Goal: Information Seeking & Learning: Check status

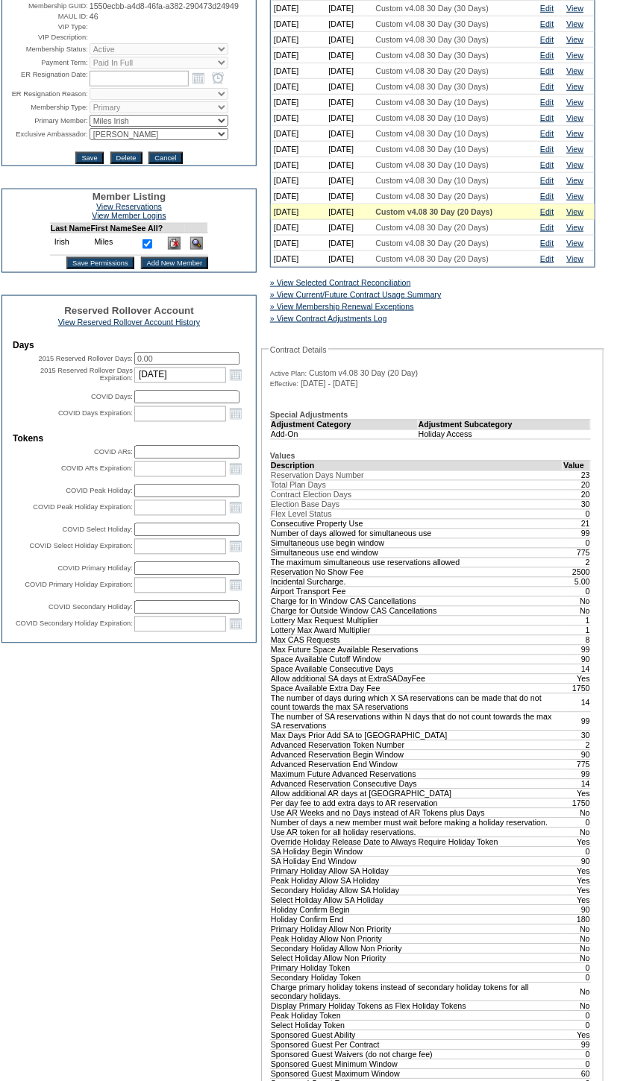
scroll to position [542, 0]
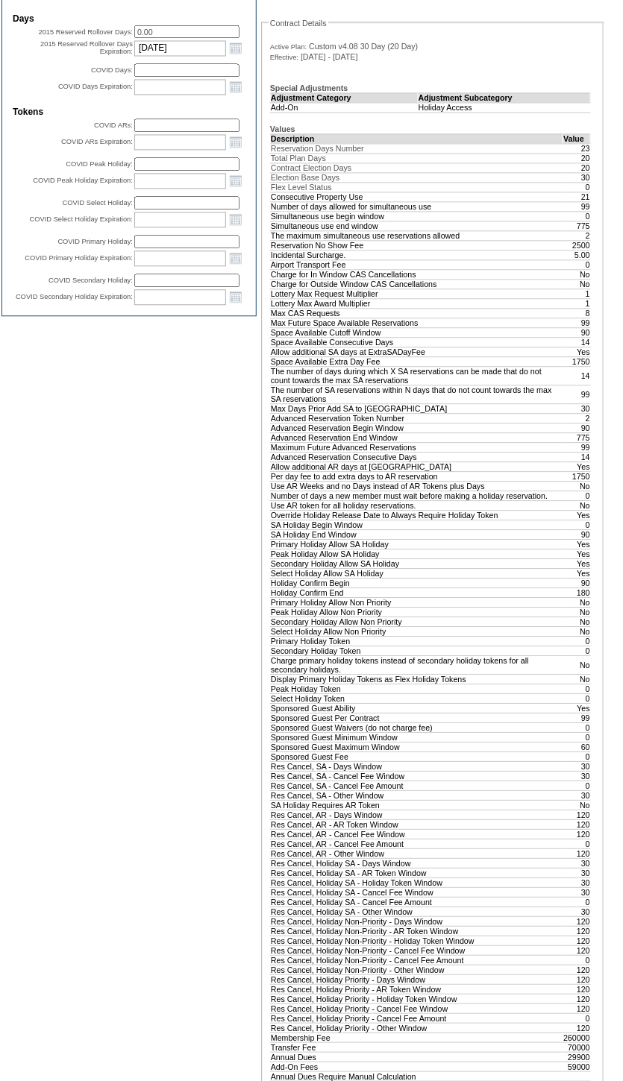
drag, startPoint x: 274, startPoint y: 627, endPoint x: 615, endPoint y: 631, distance: 341.5
click at [615, 631] on div "A B C D E F G H I J K L M N O P Q R S T U V W X Y Z ER Accounts Edit Membership…" at bounding box center [311, 413] width 623 height 1709
drag, startPoint x: 272, startPoint y: 779, endPoint x: 588, endPoint y: 785, distance: 315.5
click at [588, 785] on tbody "Description Value Reservation Days Number 23 Total Plan Days 20 Contract Electi…" at bounding box center [431, 695] width 320 height 1122
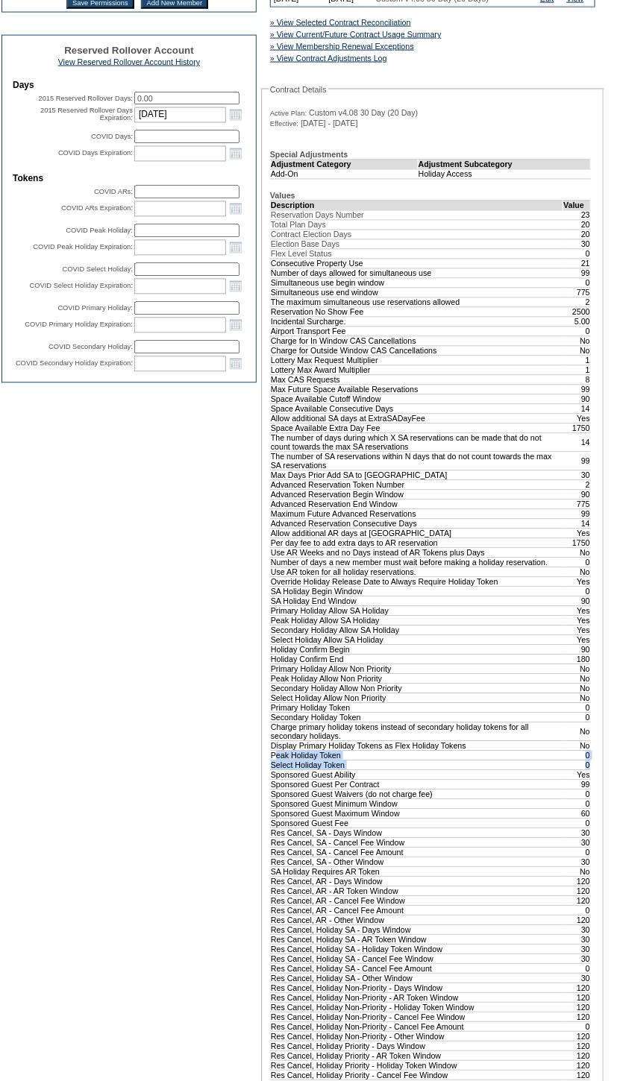
scroll to position [678, 0]
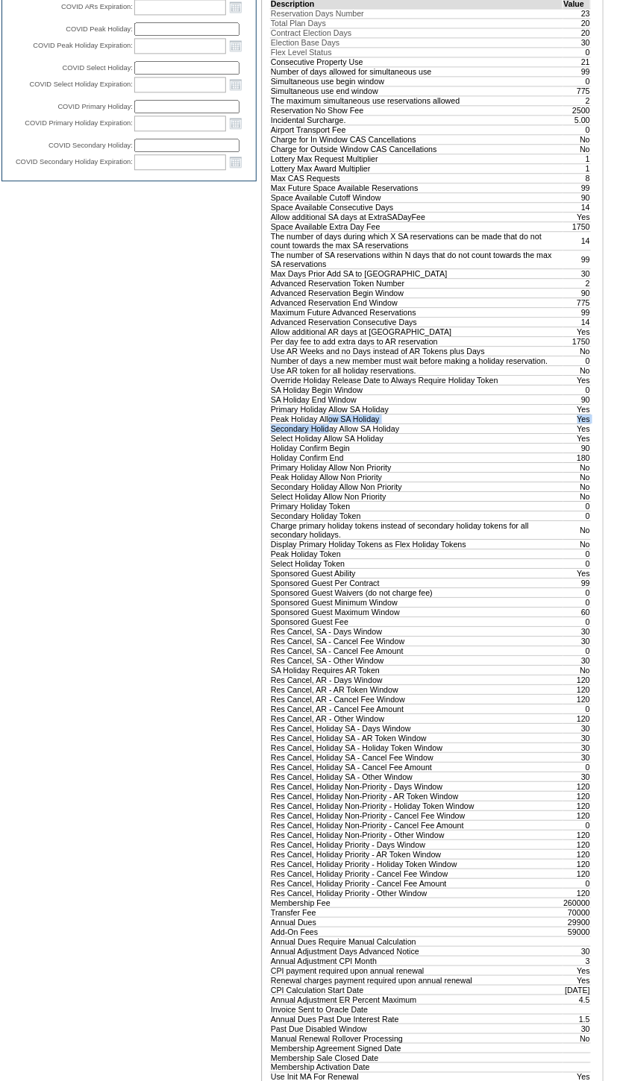
click at [335, 499] on tbody "Description Value Reservation Days Number 23 Total Plan Days 20 Contract Electi…" at bounding box center [431, 560] width 320 height 1122
drag, startPoint x: 335, startPoint y: 499, endPoint x: 310, endPoint y: 423, distance: 79.9
click at [310, 365] on td "Number of days a new member must wait before making a holiday reservation." at bounding box center [417, 361] width 292 height 10
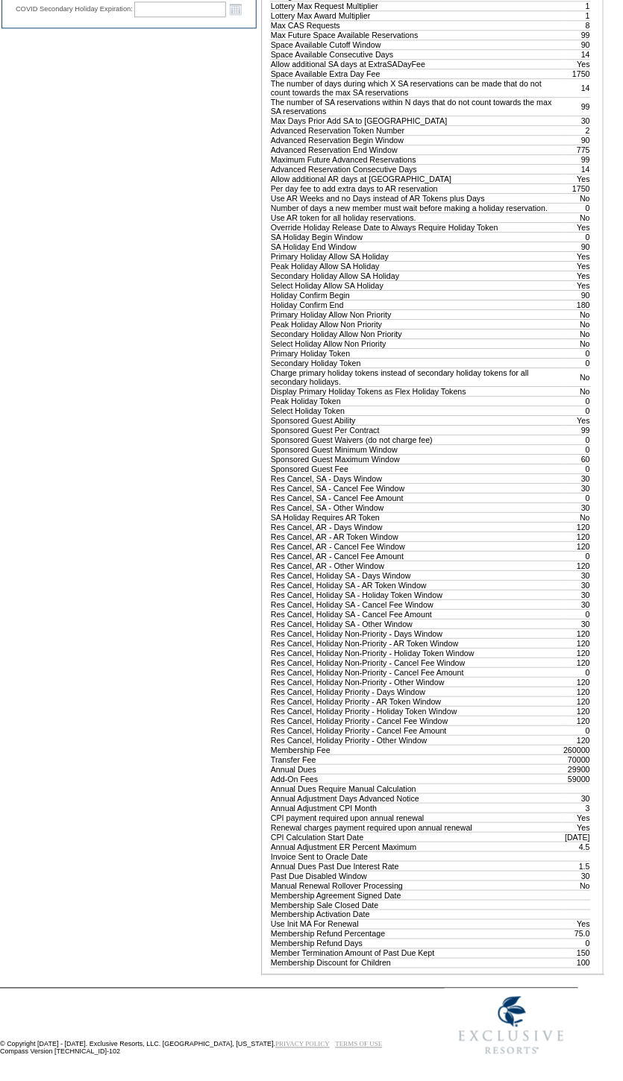
scroll to position [831, 0]
drag, startPoint x: 270, startPoint y: 360, endPoint x: 587, endPoint y: 362, distance: 316.9
click at [587, 289] on tr "Select Holiday Allow SA Holiday Yes" at bounding box center [431, 285] width 320 height 10
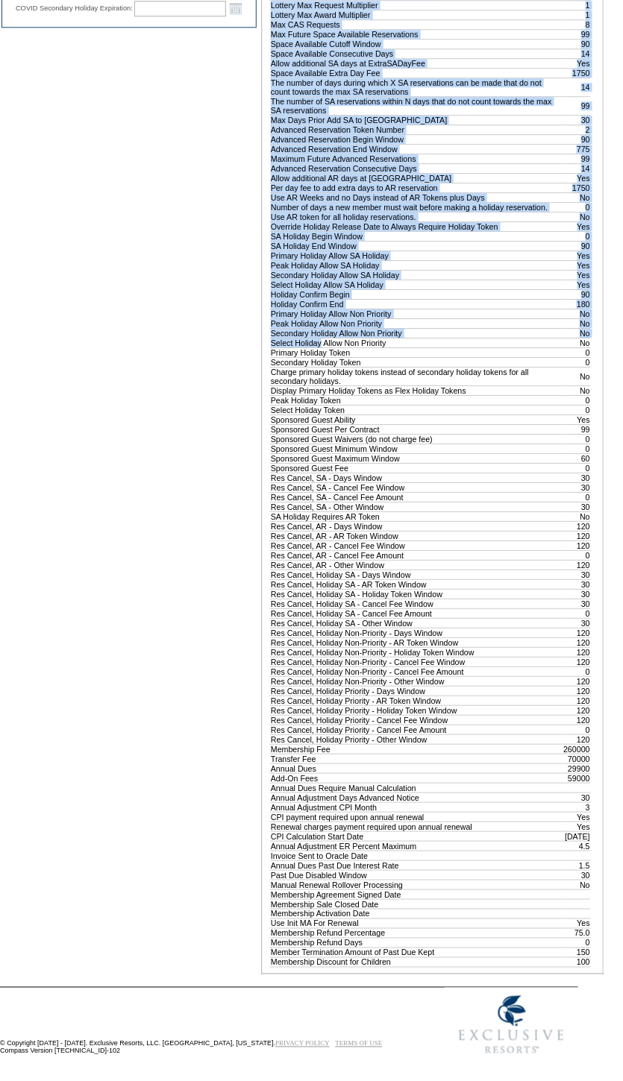
drag, startPoint x: 265, startPoint y: 422, endPoint x: 330, endPoint y: 424, distance: 64.2
click at [329, 424] on fieldset "Contract Details Active Plan: Custom v4.08 30 Day (20 Day) Effective: [DATE] - …" at bounding box center [432, 352] width 343 height 1246
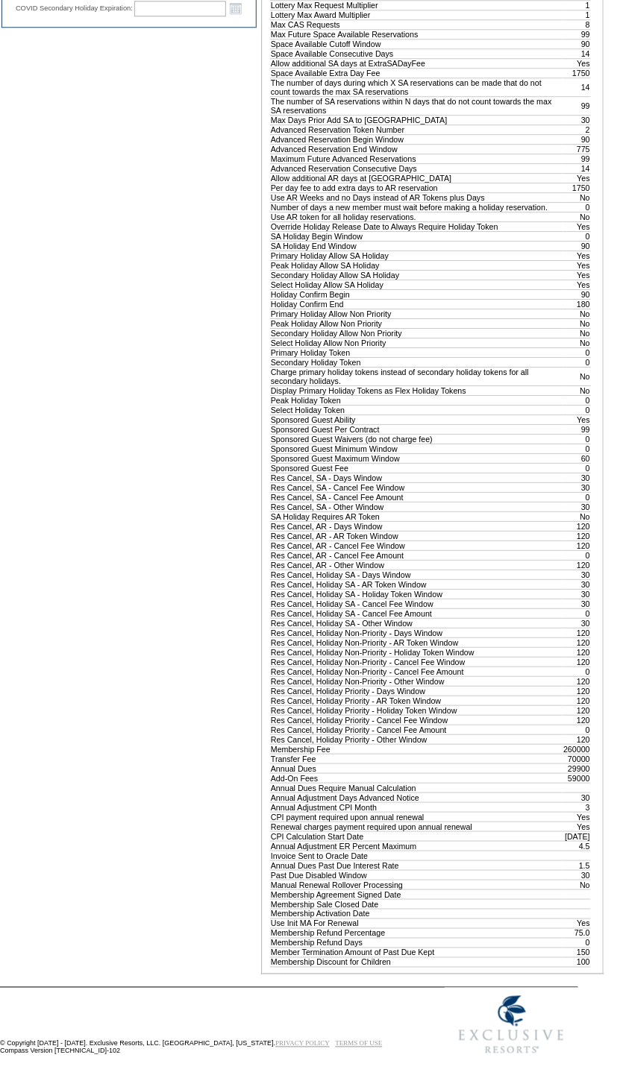
drag, startPoint x: 330, startPoint y: 424, endPoint x: 353, endPoint y: 425, distance: 23.1
click at [353, 347] on td "Select Holiday Allow Non Priority" at bounding box center [417, 343] width 292 height 10
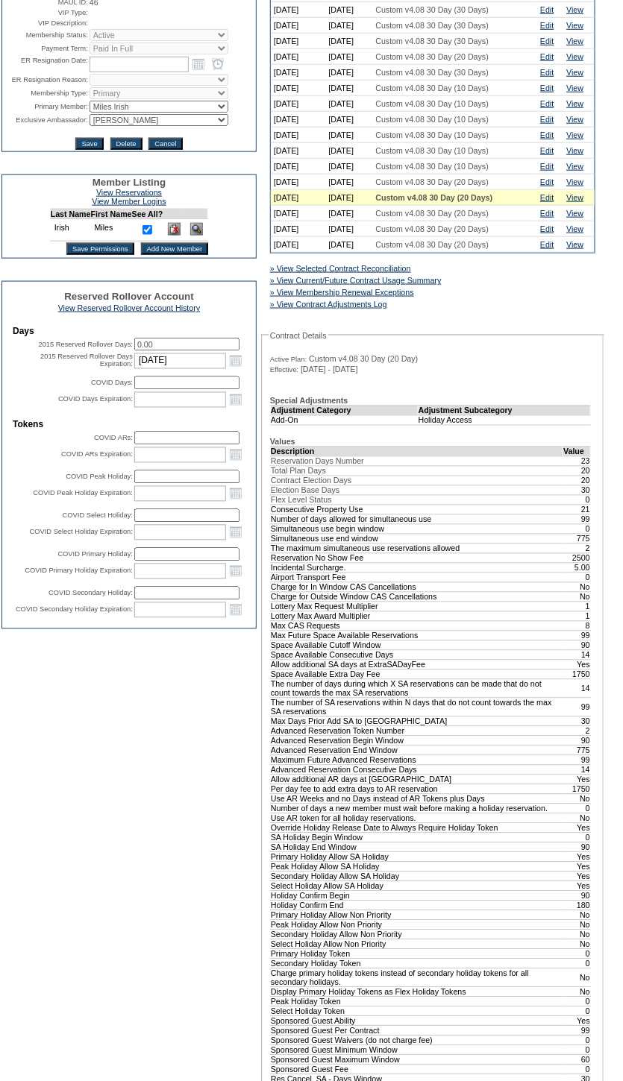
scroll to position [221, 0]
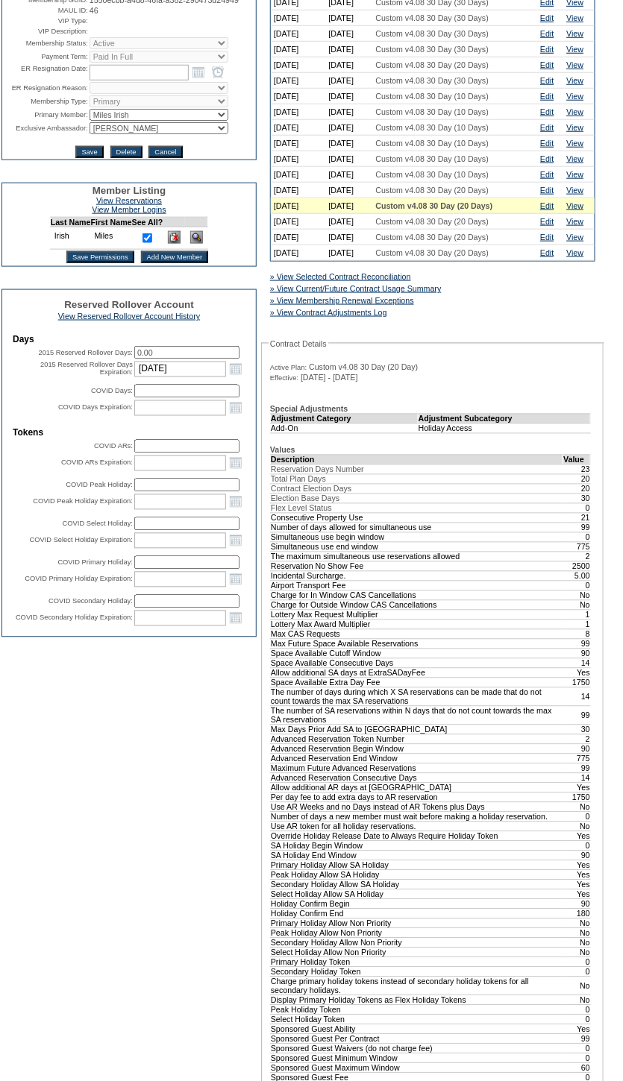
click at [274, 433] on td "Add-On" at bounding box center [345, 429] width 148 height 10
click at [299, 433] on td "Add-On" at bounding box center [345, 429] width 148 height 10
click at [424, 433] on td "Holiday Access" at bounding box center [504, 429] width 172 height 10
click at [444, 433] on td "Holiday Access" at bounding box center [504, 429] width 172 height 10
drag, startPoint x: 444, startPoint y: 456, endPoint x: 468, endPoint y: 458, distance: 23.9
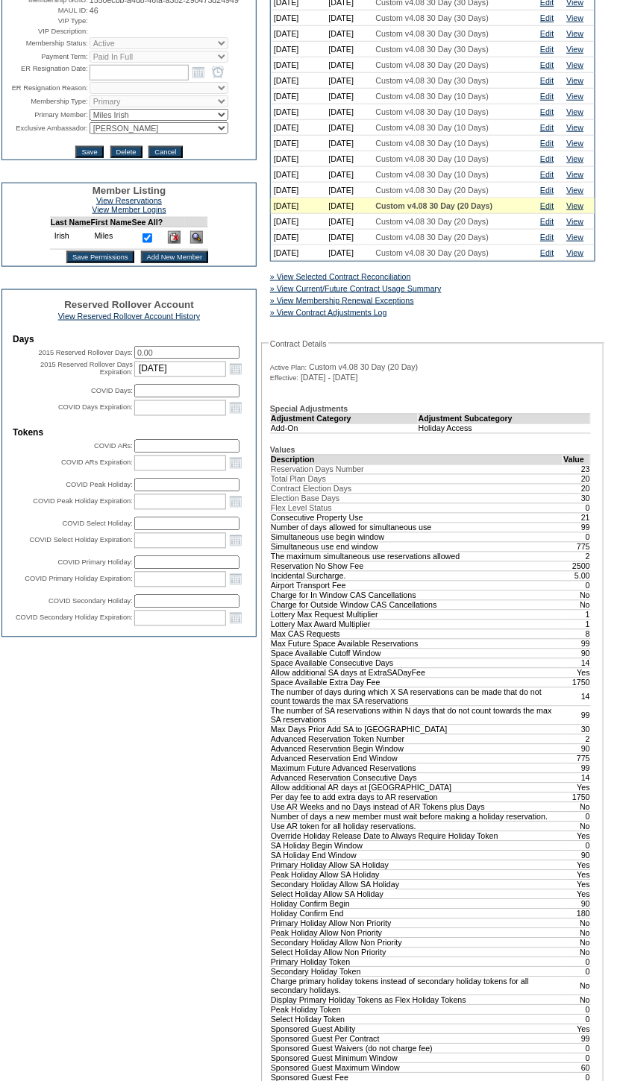
click at [468, 433] on td "Holiday Access" at bounding box center [504, 429] width 172 height 10
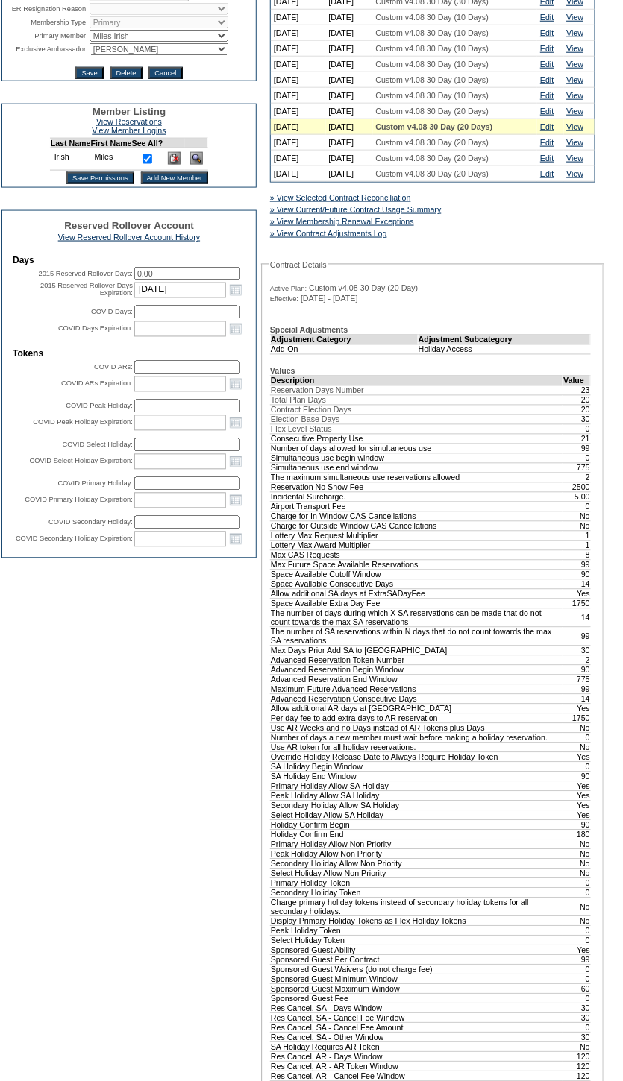
scroll to position [425, 0]
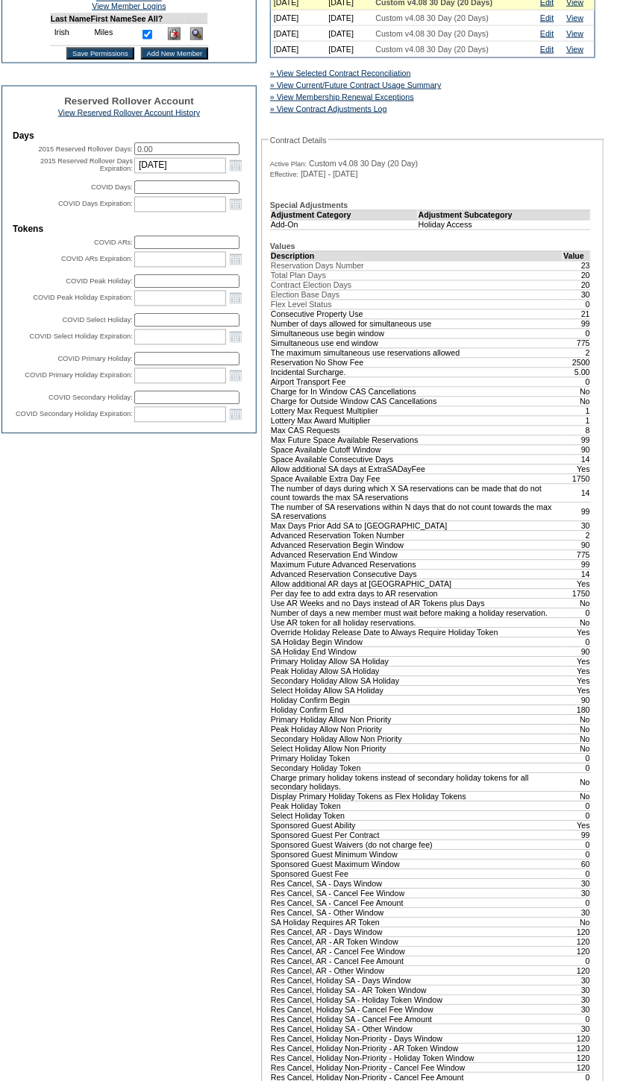
click at [490, 541] on td "Advanced Reservation Token Number" at bounding box center [417, 536] width 292 height 10
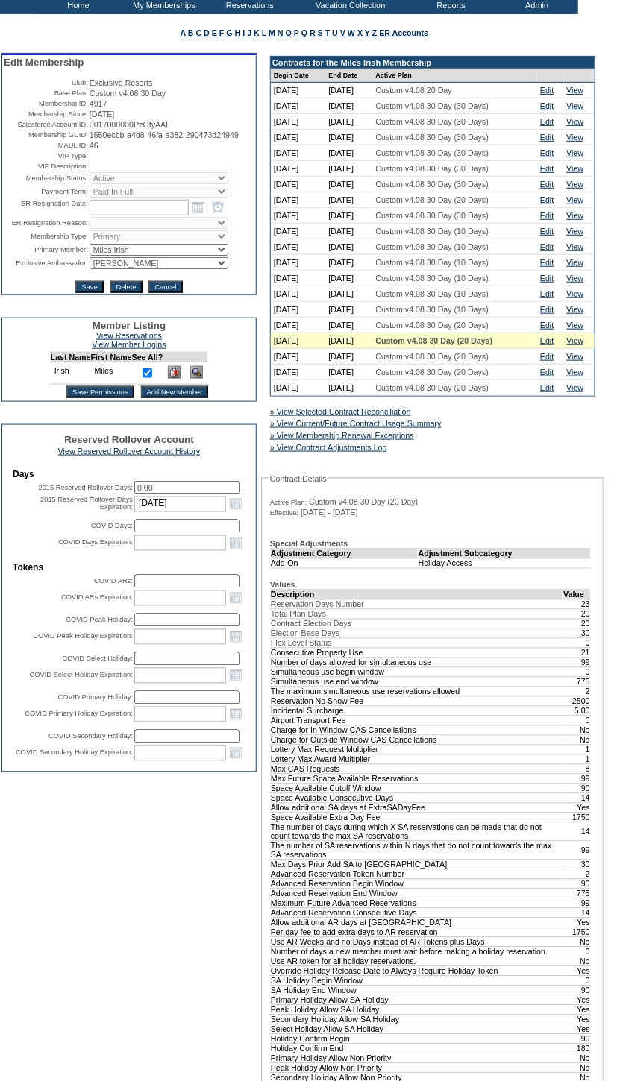
scroll to position [86, 0]
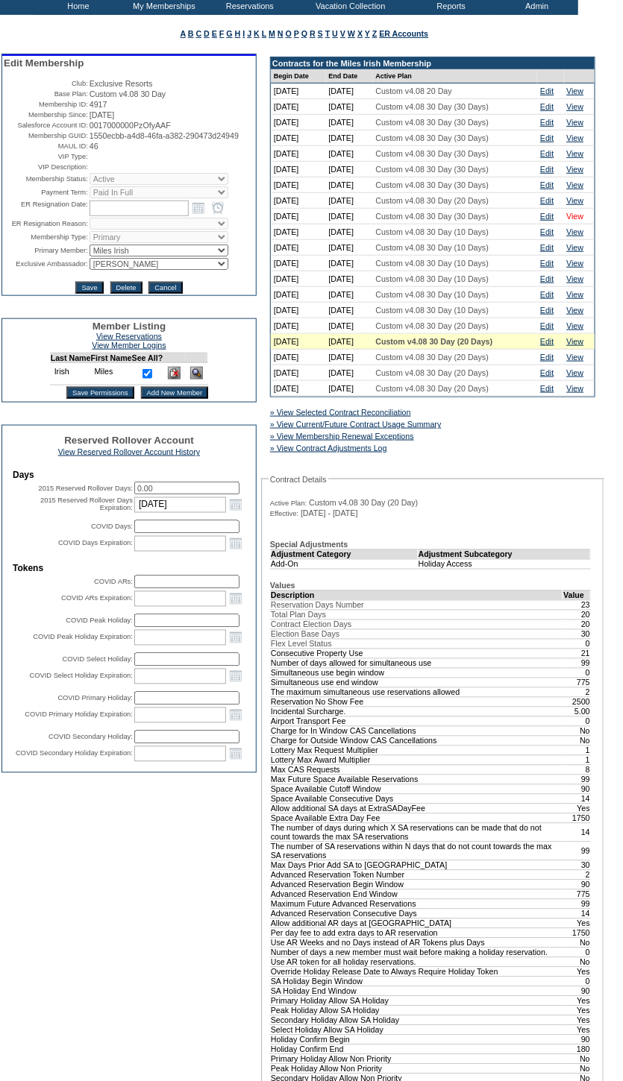
click at [577, 221] on link "View" at bounding box center [575, 216] width 17 height 9
